Goal: Information Seeking & Learning: Learn about a topic

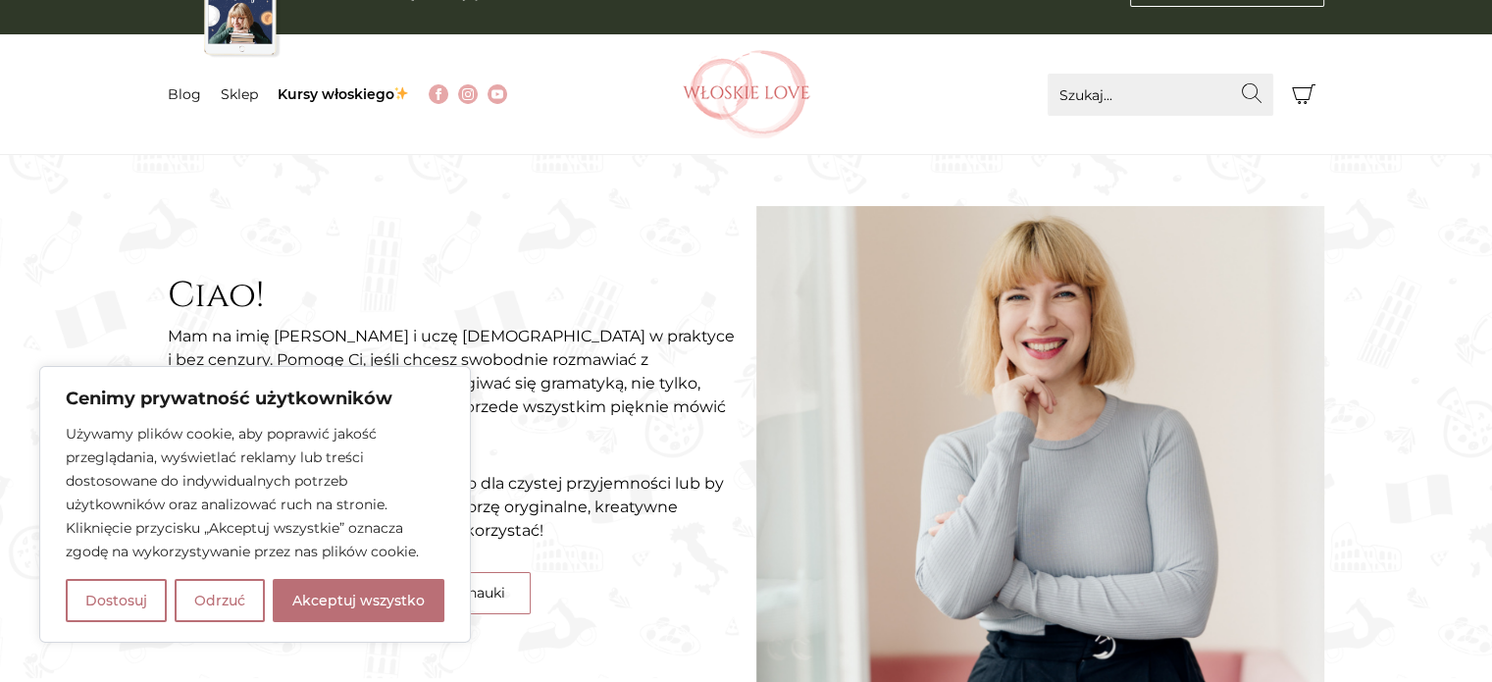
scroll to position [98, 0]
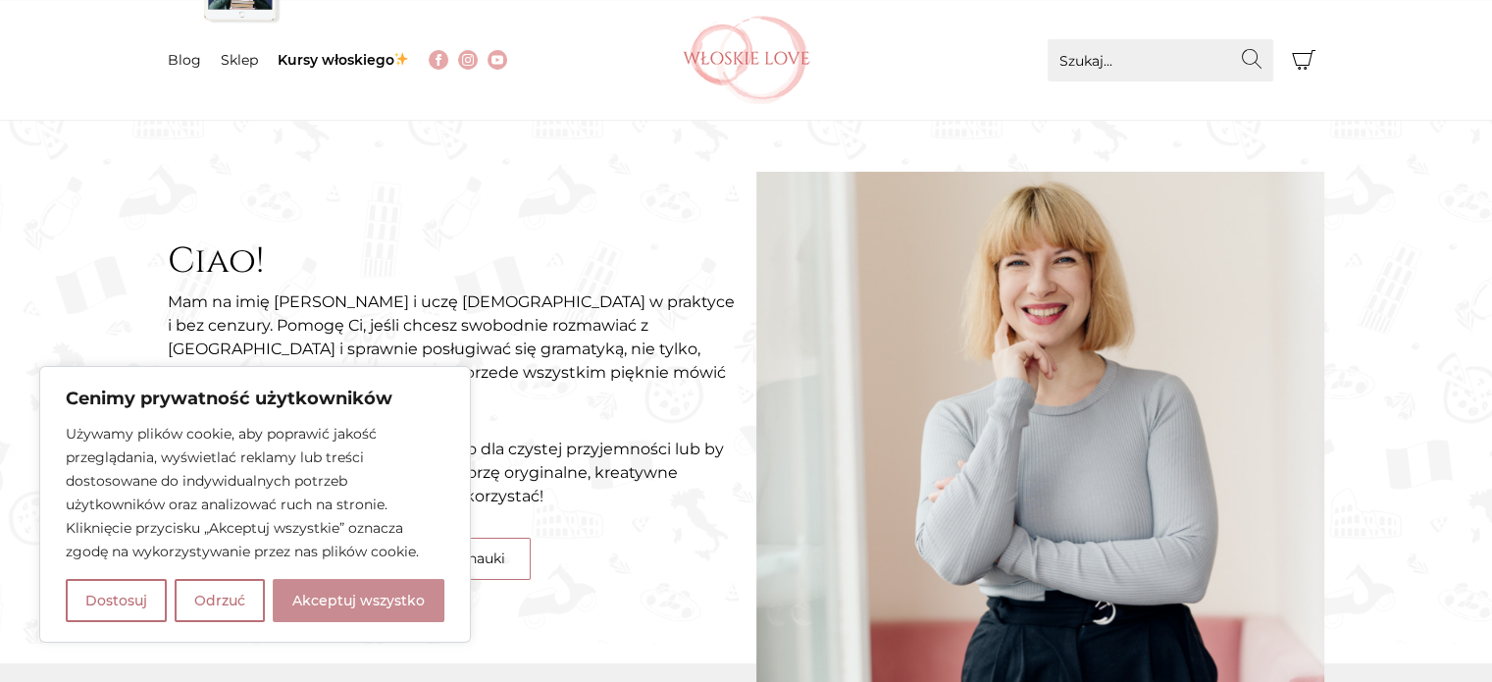
click at [353, 610] on button "Akceptuj wszystko" at bounding box center [359, 600] width 172 height 43
checkbox input "true"
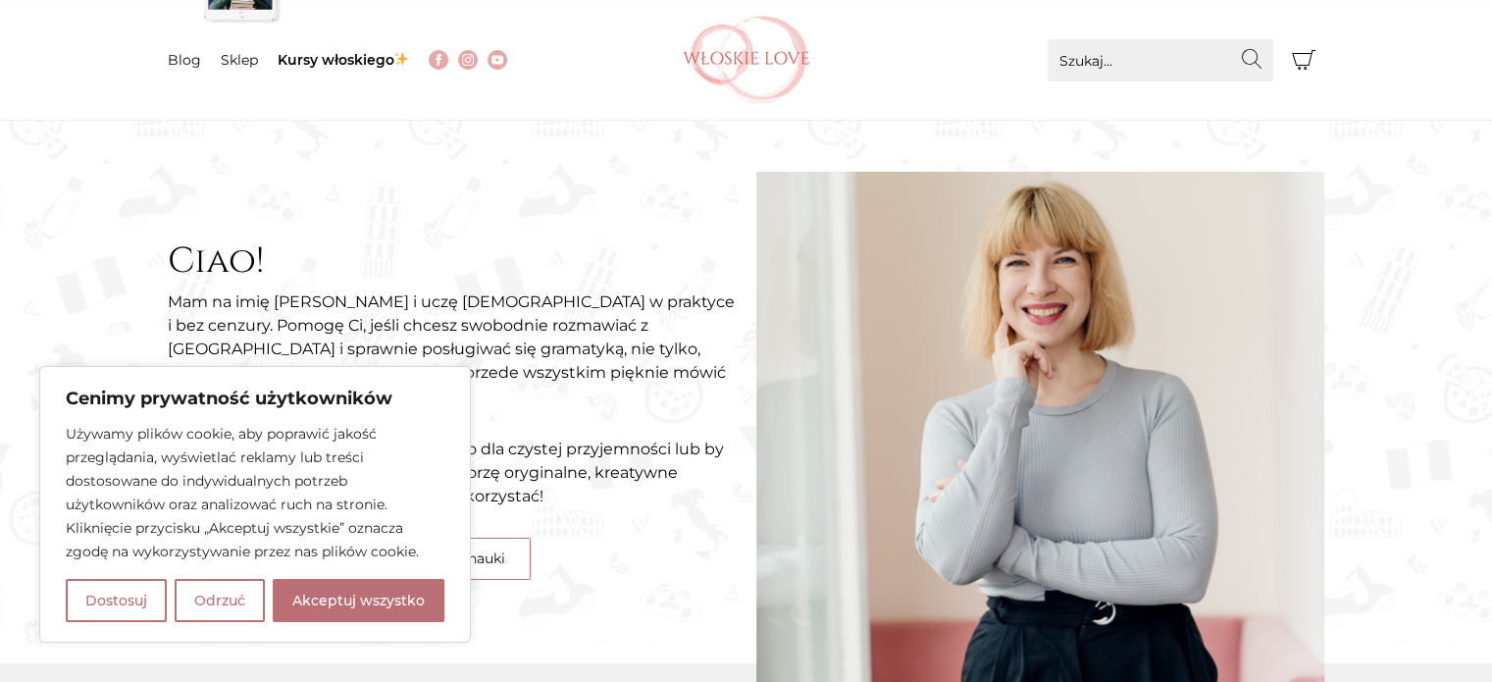
checkbox input "true"
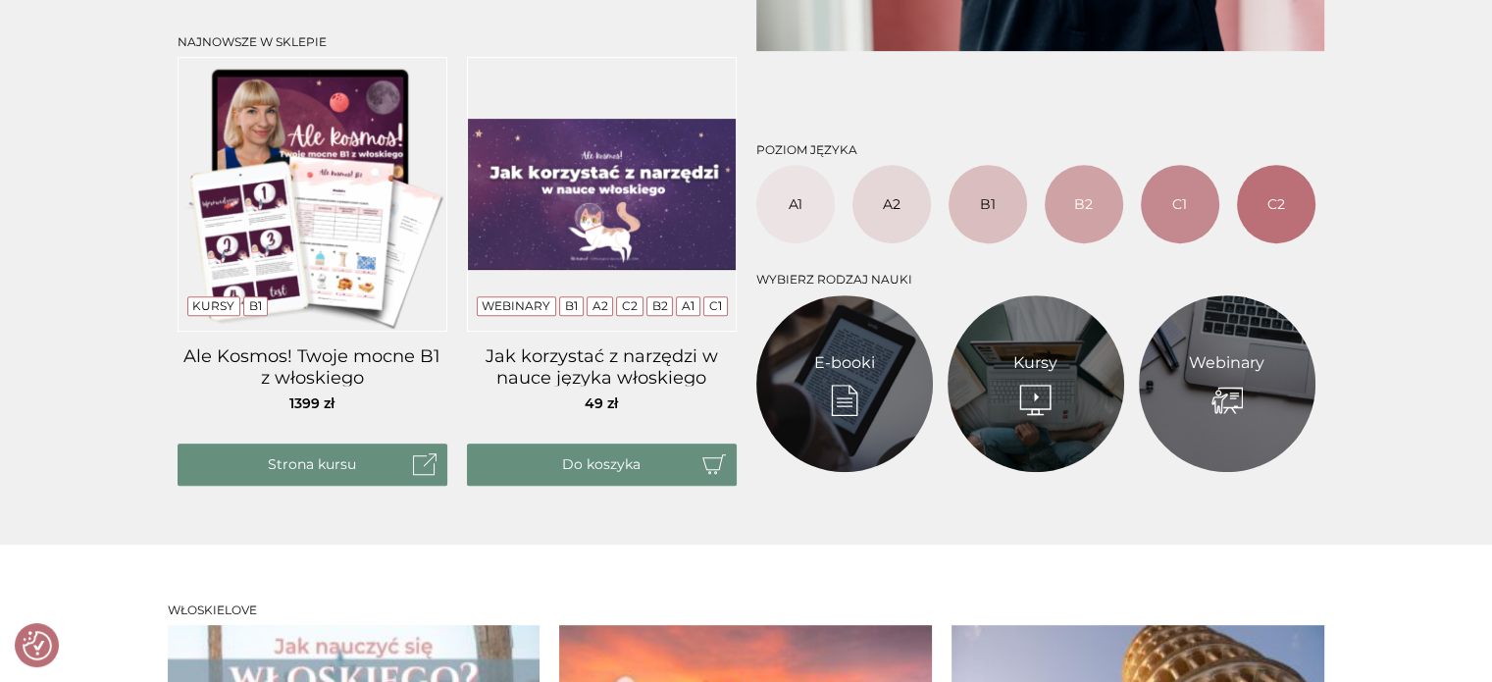
scroll to position [687, 0]
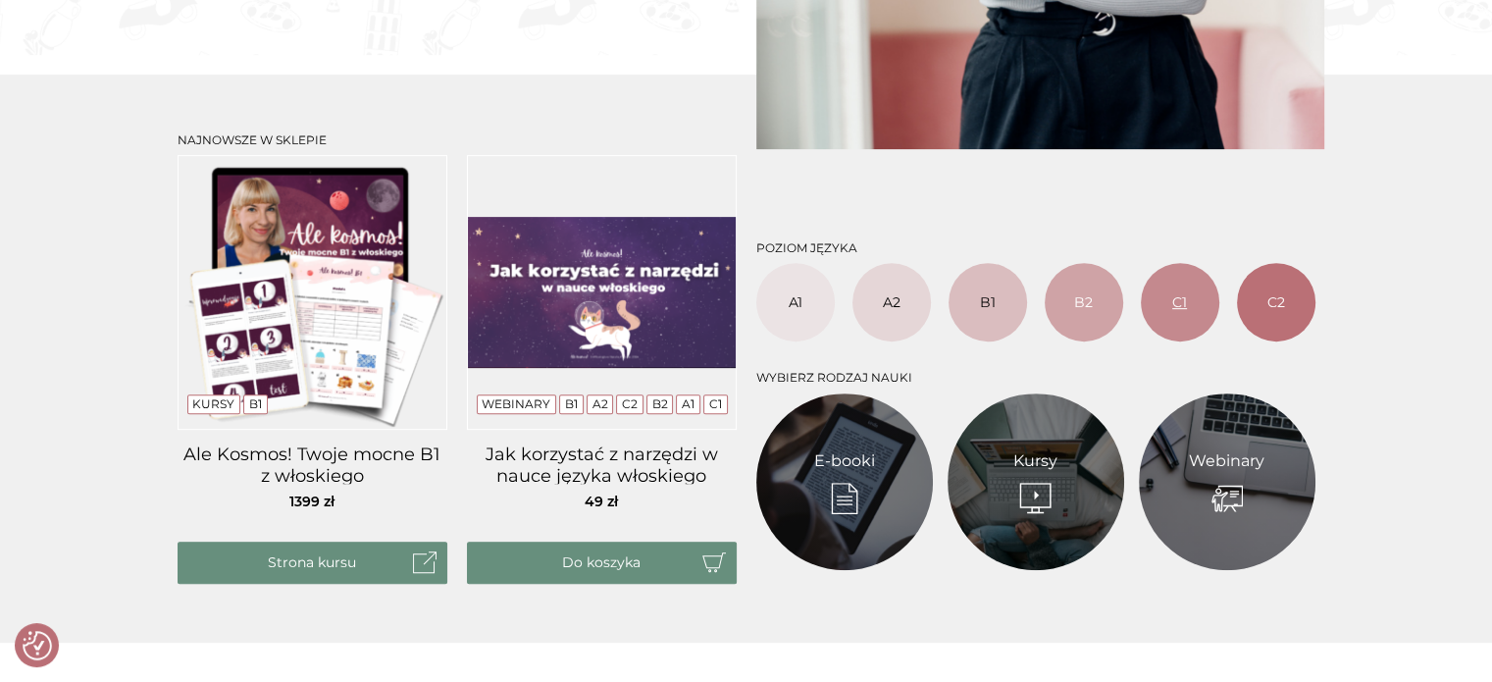
click at [1165, 297] on link "C1" at bounding box center [1180, 302] width 78 height 78
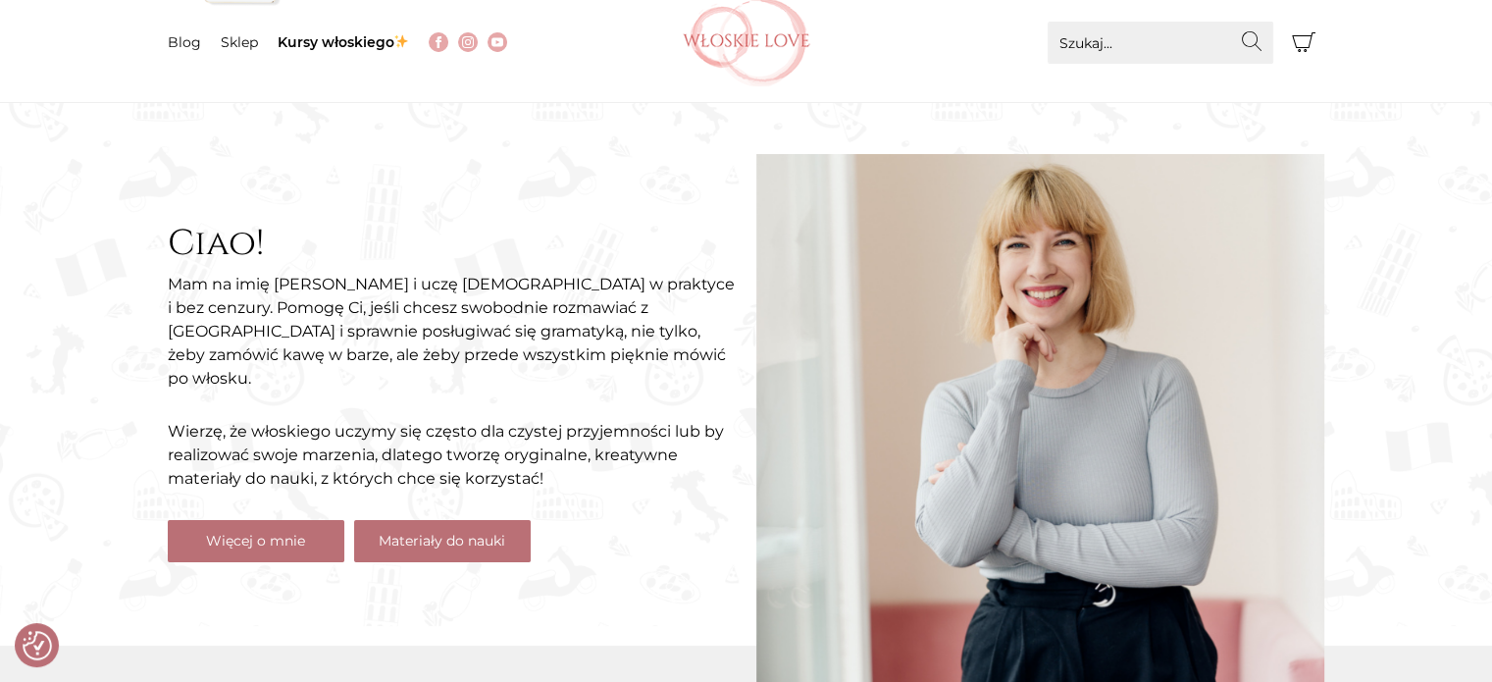
scroll to position [0, 0]
